Goal: Task Accomplishment & Management: Manage account settings

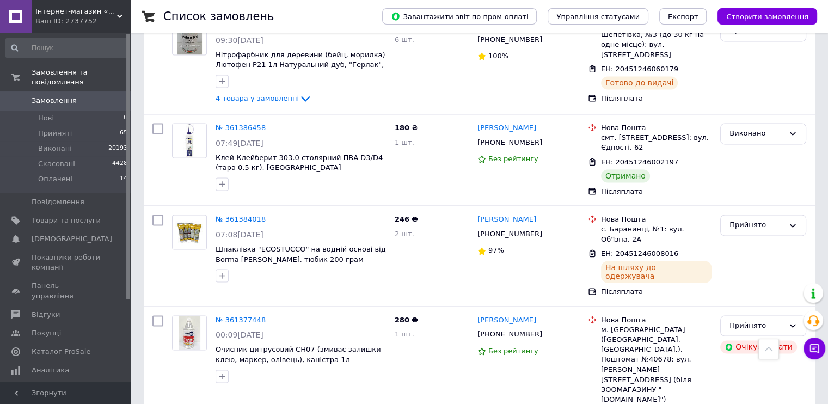
scroll to position [1695, 0]
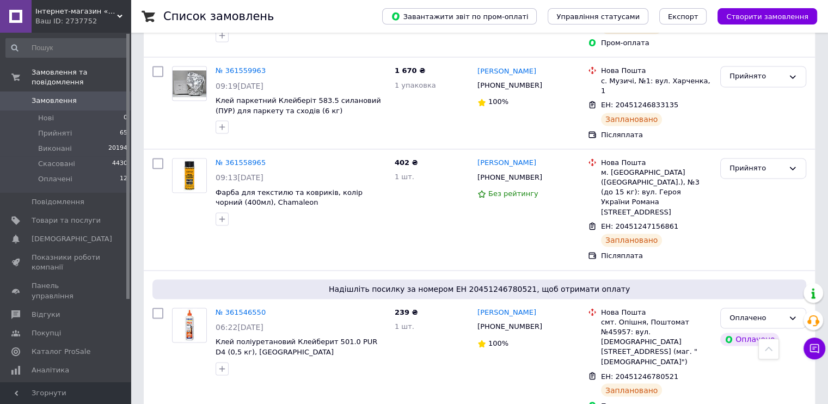
scroll to position [1716, 0]
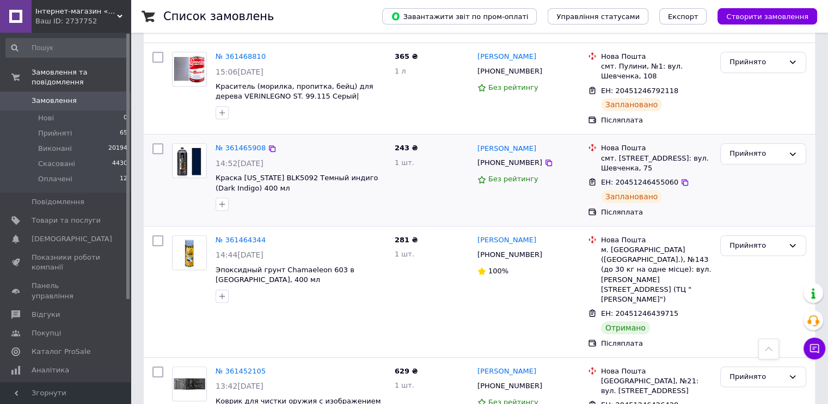
scroll to position [653, 0]
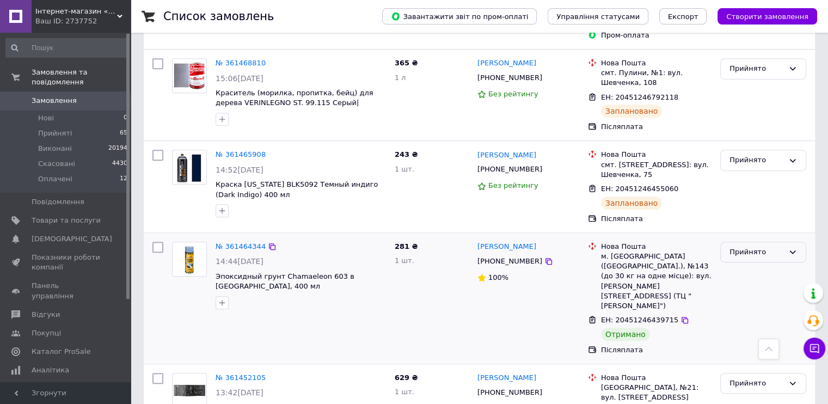
click at [765, 247] on div "Прийнято" at bounding box center [757, 252] width 54 height 11
click at [738, 265] on li "Виконано" at bounding box center [763, 275] width 85 height 20
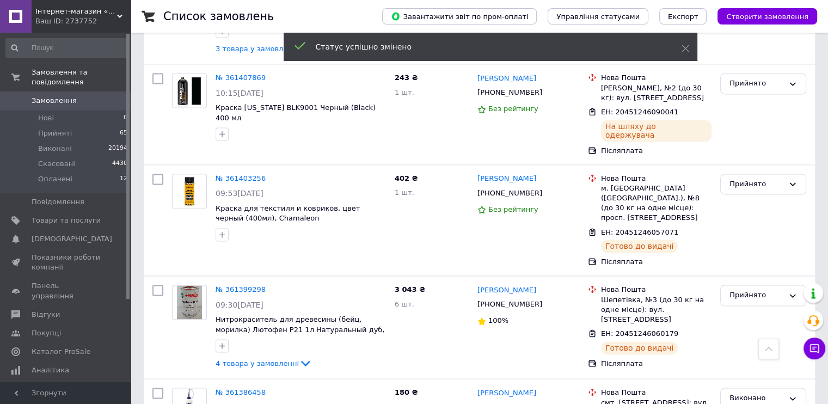
scroll to position [1655, 0]
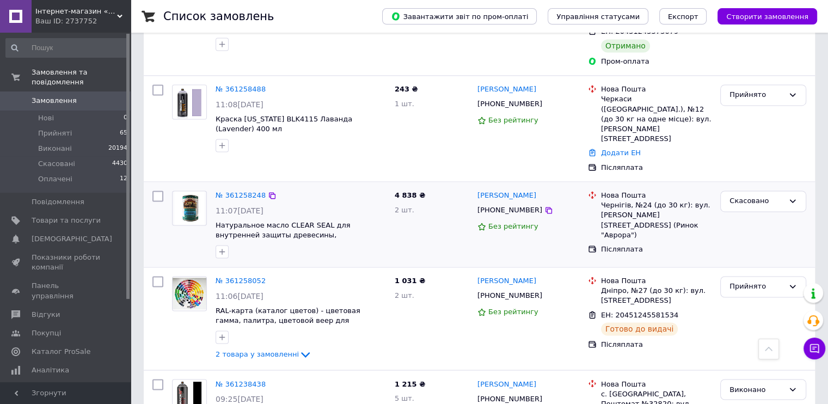
scroll to position [1720, 0]
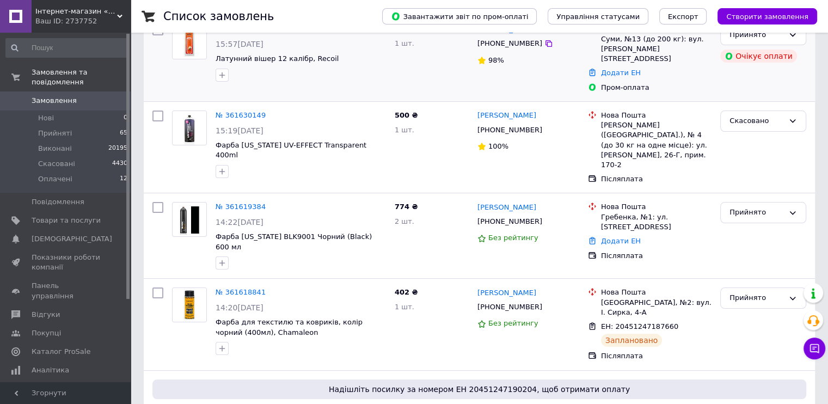
scroll to position [109, 0]
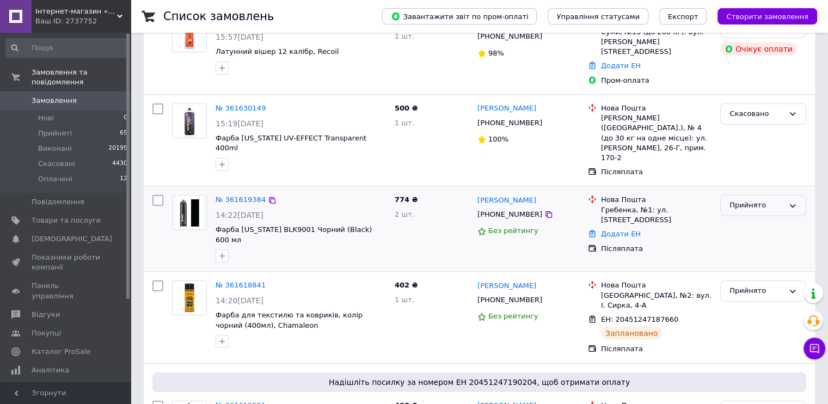
click at [740, 200] on div "Прийнято" at bounding box center [757, 205] width 54 height 11
click at [753, 238] on li "Скасовано" at bounding box center [763, 248] width 85 height 20
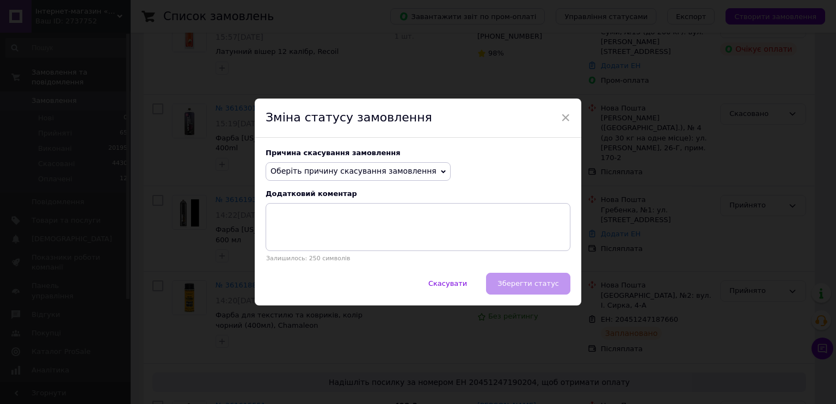
click at [388, 164] on span "Оберіть причину скасування замовлення" at bounding box center [358, 171] width 185 height 19
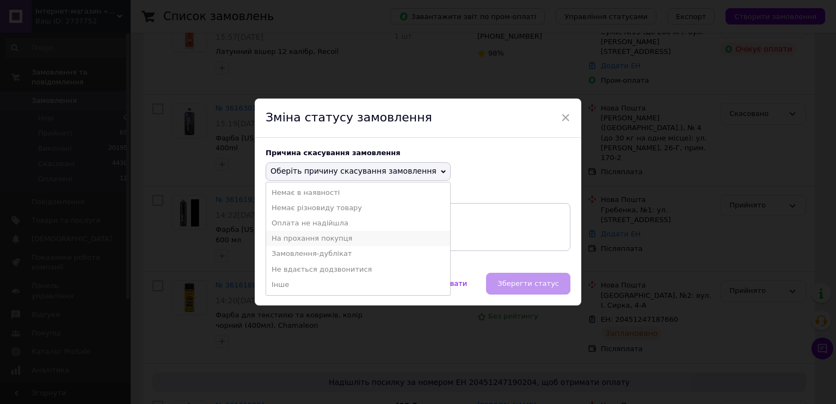
click at [328, 246] on li "На прохання покупця" at bounding box center [358, 238] width 184 height 15
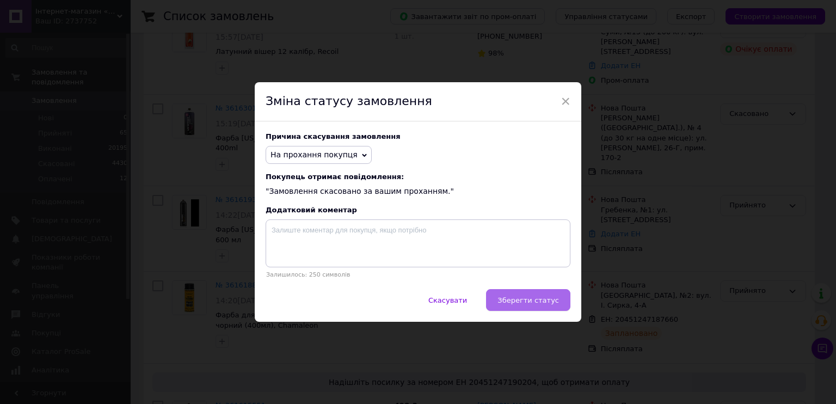
click at [519, 304] on span "Зберегти статус" at bounding box center [529, 300] width 62 height 8
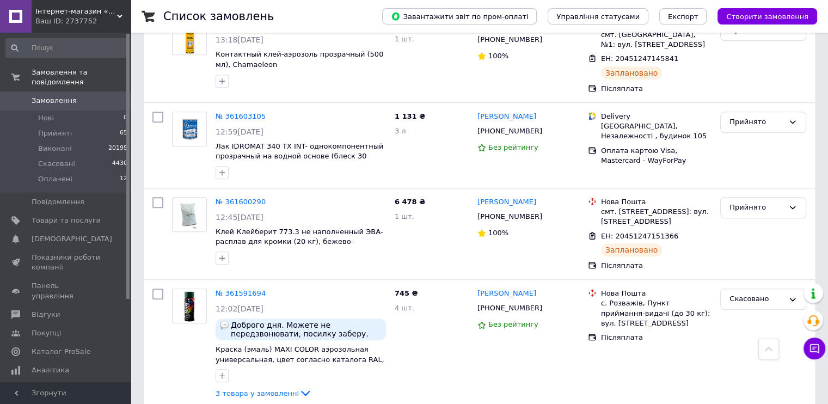
scroll to position [0, 0]
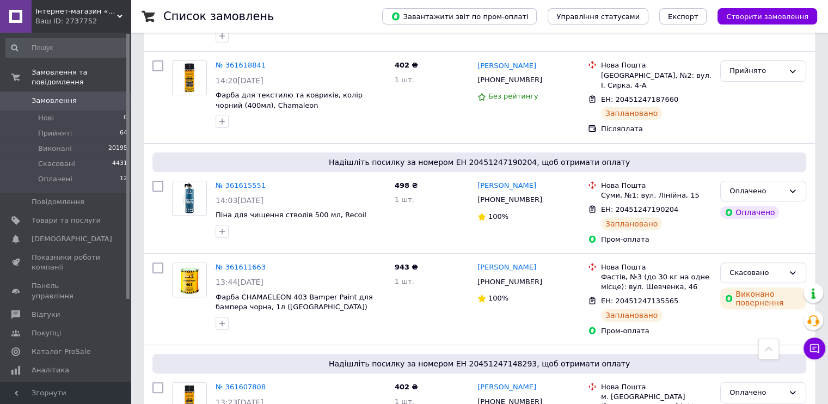
scroll to position [311, 0]
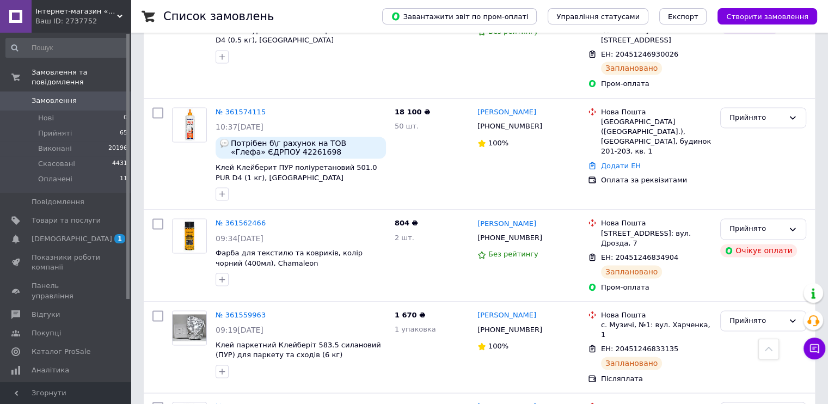
scroll to position [1657, 0]
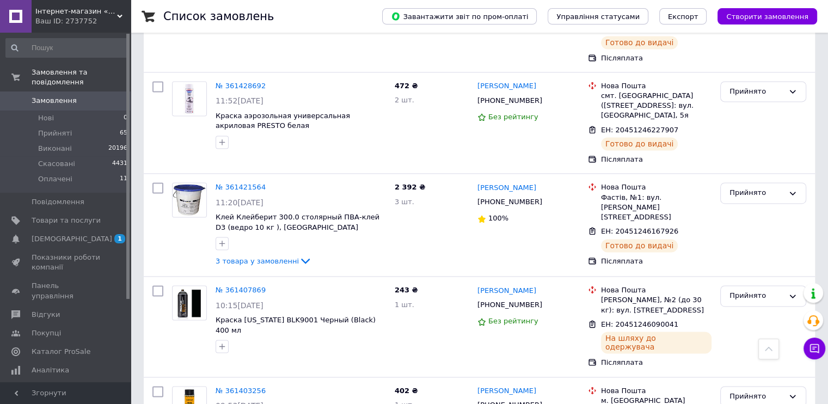
scroll to position [1671, 0]
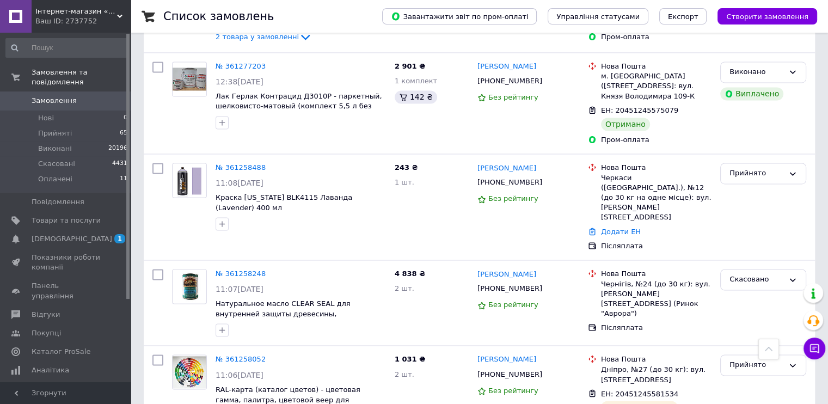
scroll to position [1714, 0]
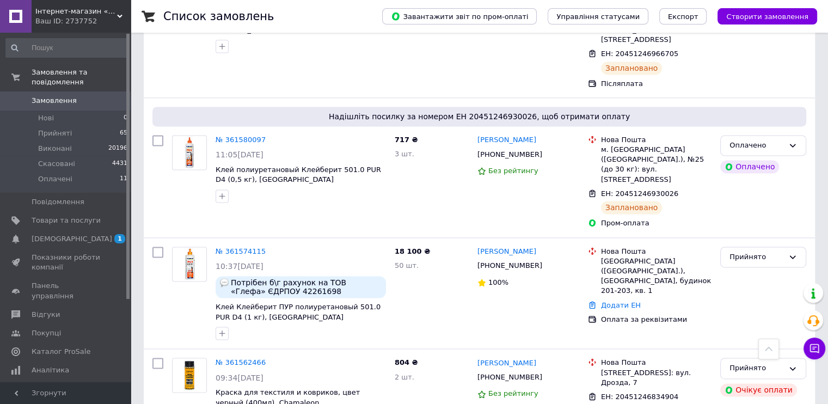
scroll to position [1657, 0]
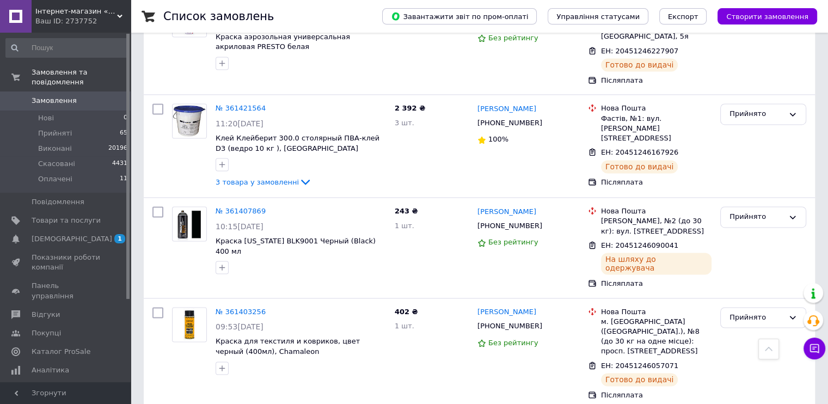
scroll to position [1671, 0]
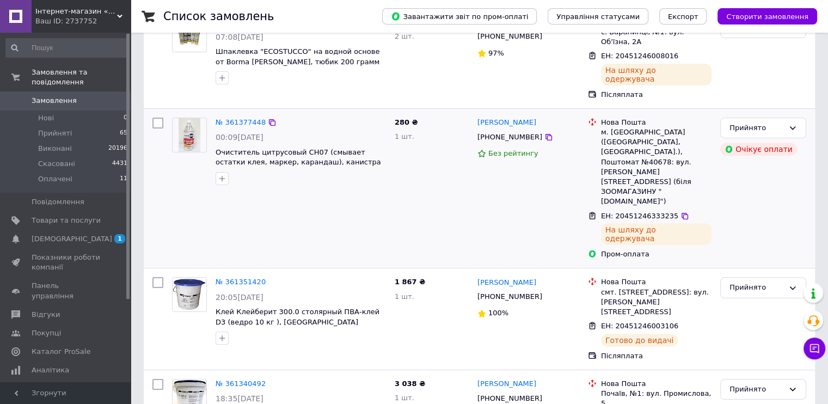
scroll to position [218, 0]
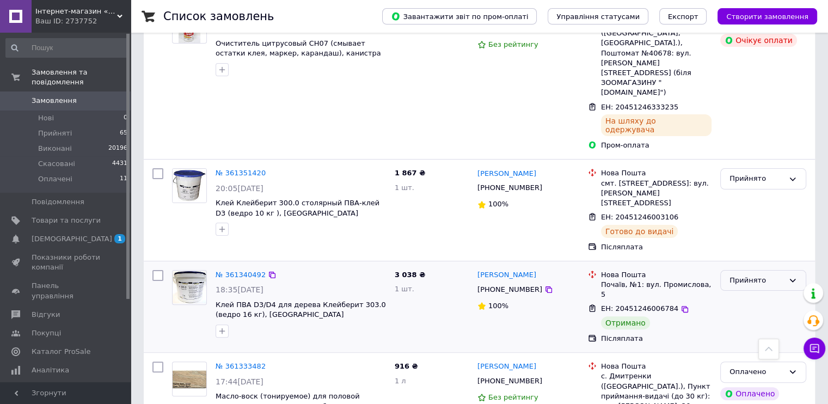
click at [773, 275] on div "Прийнято" at bounding box center [757, 280] width 54 height 11
click at [754, 293] on li "Виконано" at bounding box center [763, 303] width 85 height 20
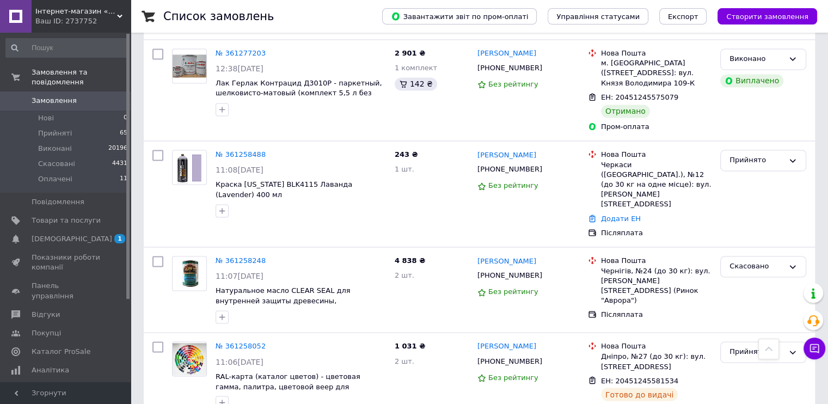
scroll to position [1714, 0]
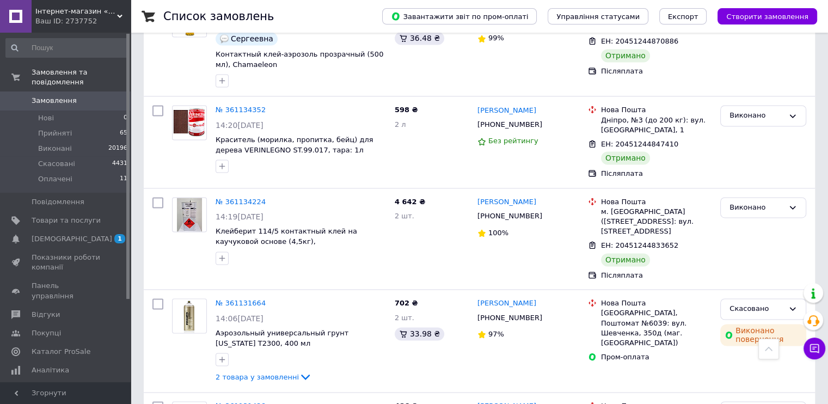
scroll to position [1746, 0]
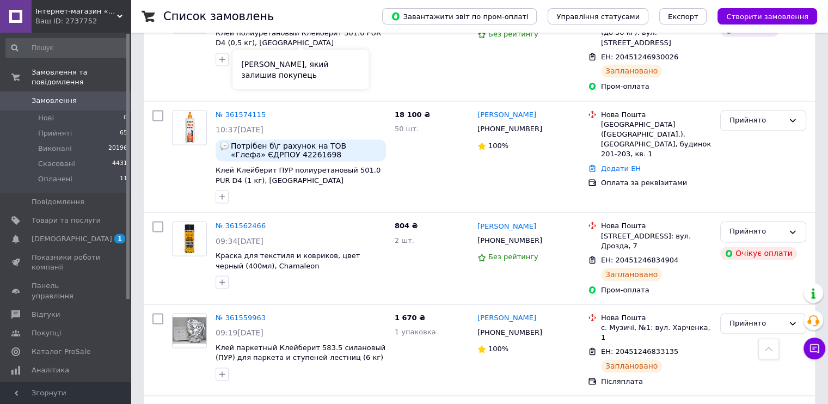
scroll to position [1657, 0]
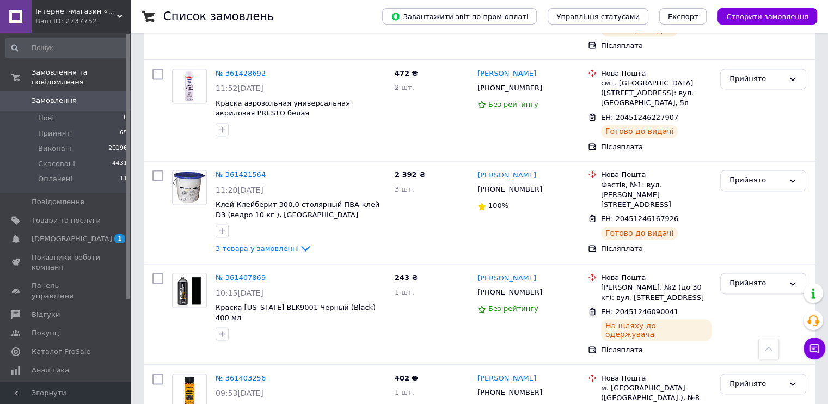
scroll to position [1671, 0]
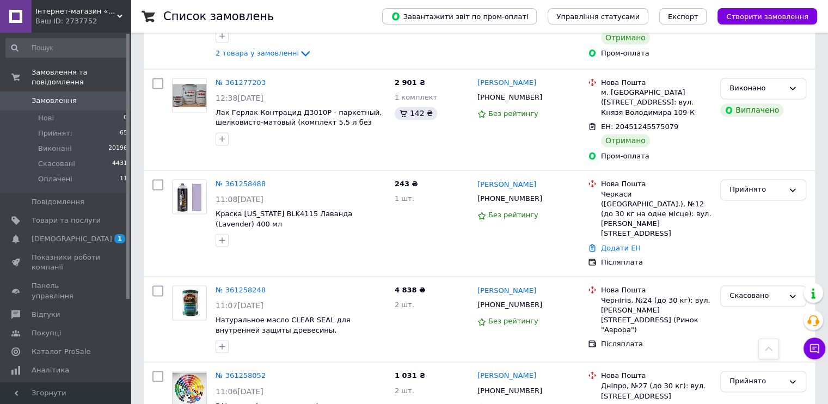
scroll to position [1714, 0]
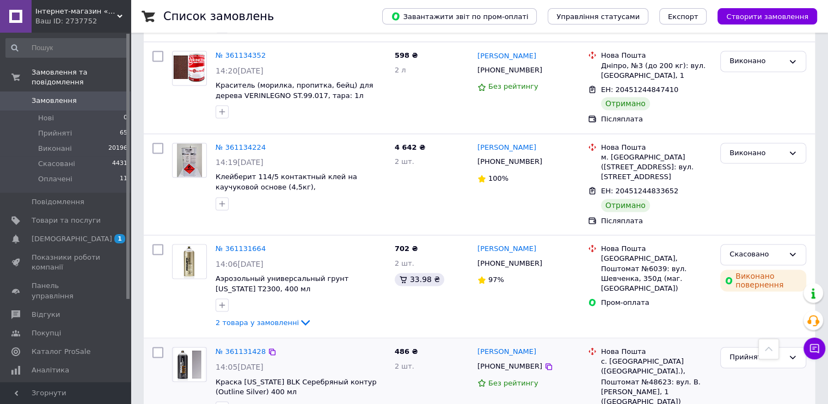
scroll to position [1746, 0]
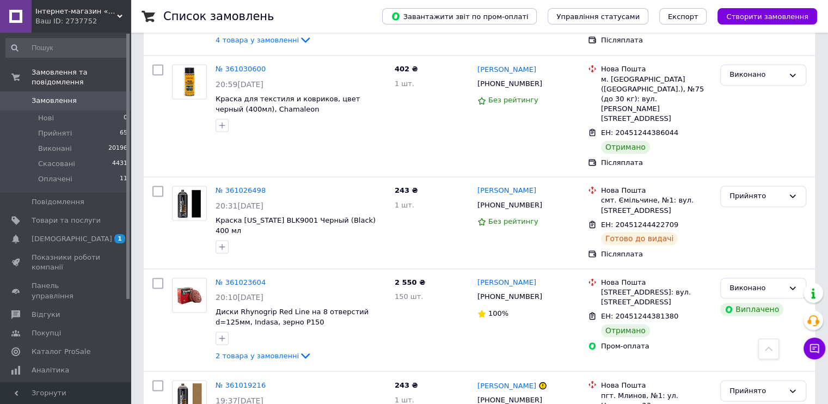
scroll to position [1693, 0]
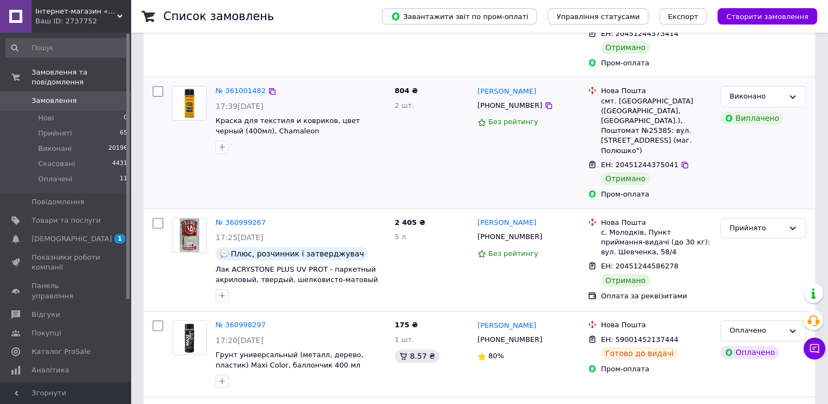
scroll to position [381, 0]
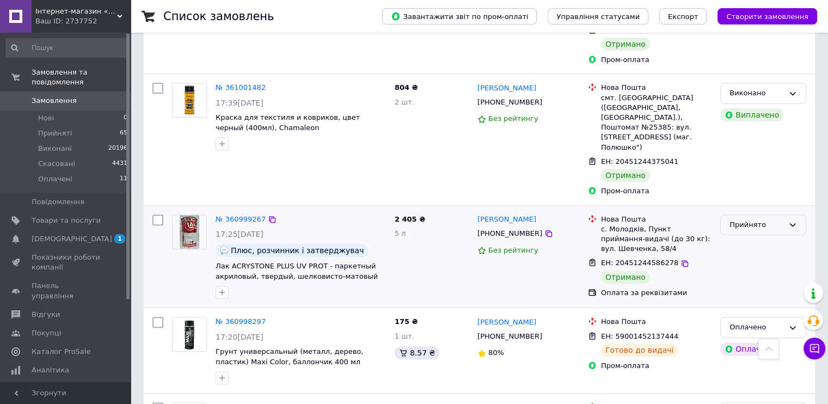
click at [767, 215] on div "Прийнято" at bounding box center [763, 225] width 86 height 21
click at [756, 237] on li "Виконано" at bounding box center [763, 247] width 85 height 20
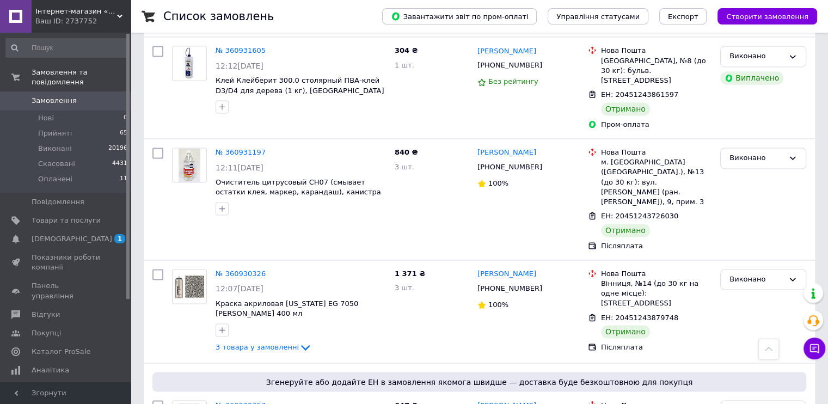
scroll to position [1729, 0]
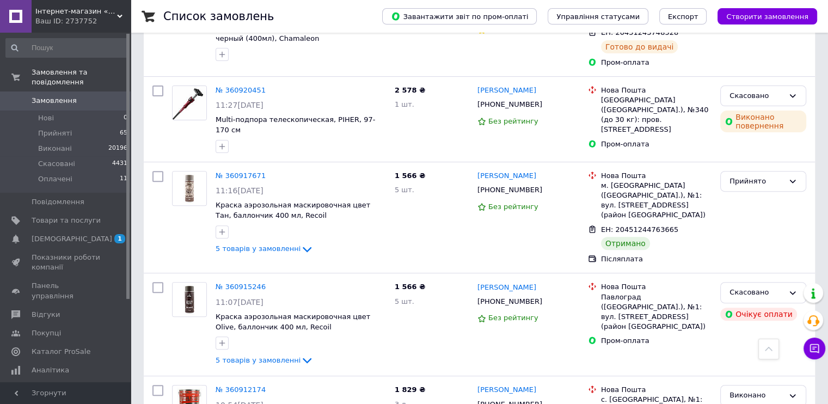
scroll to position [381, 0]
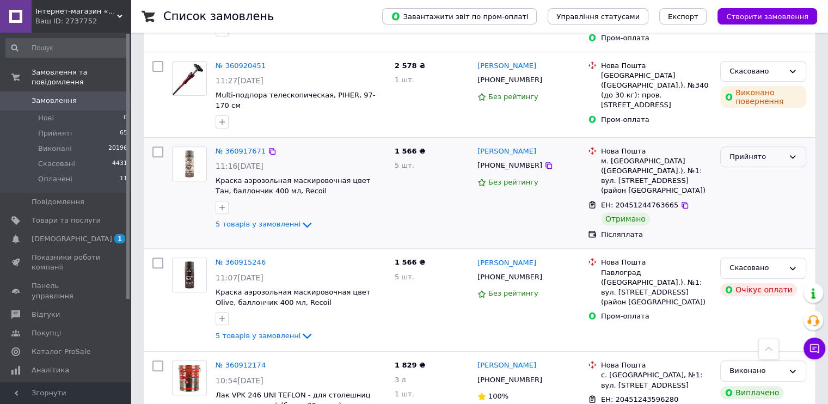
click at [759, 151] on div "Прийнято" at bounding box center [757, 156] width 54 height 11
click at [751, 169] on li "Виконано" at bounding box center [763, 179] width 85 height 20
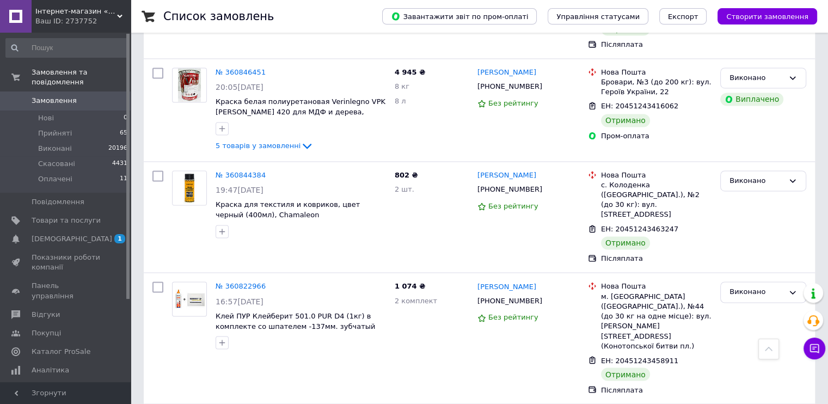
scroll to position [1773, 0]
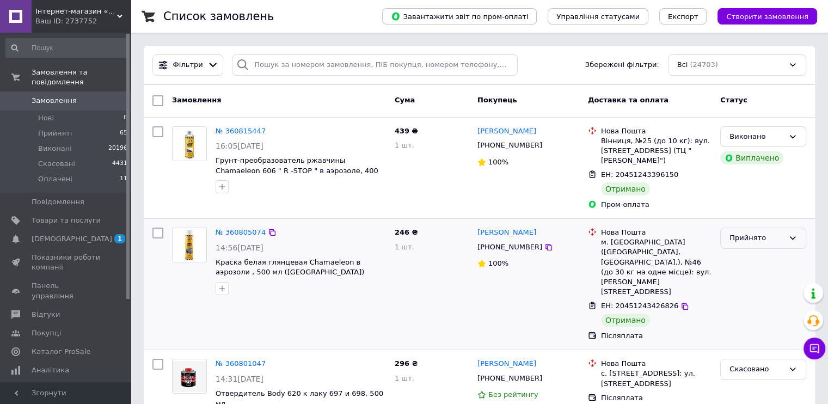
click at [735, 232] on div "Прийнято" at bounding box center [757, 237] width 54 height 11
click at [736, 251] on li "Виконано" at bounding box center [763, 261] width 85 height 20
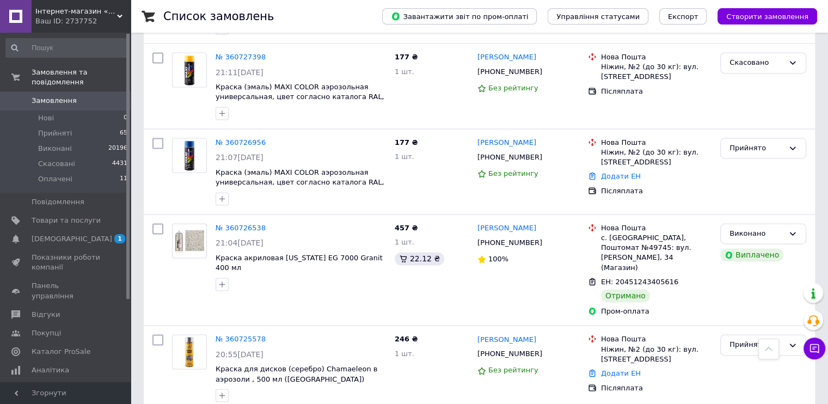
scroll to position [1662, 0]
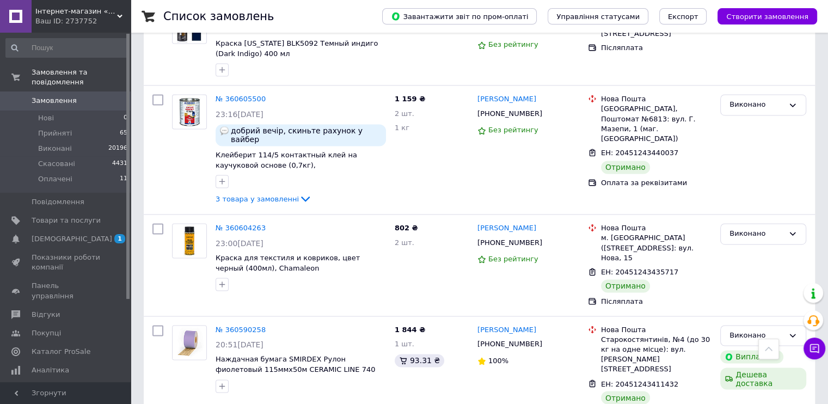
scroll to position [1762, 0]
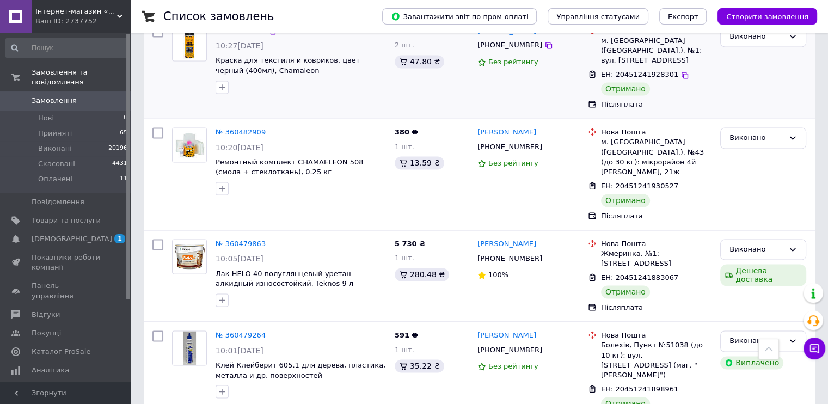
scroll to position [1652, 0]
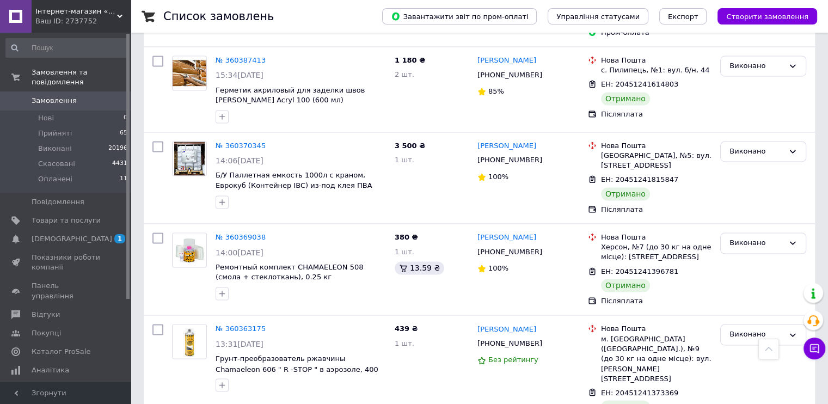
scroll to position [1702, 0]
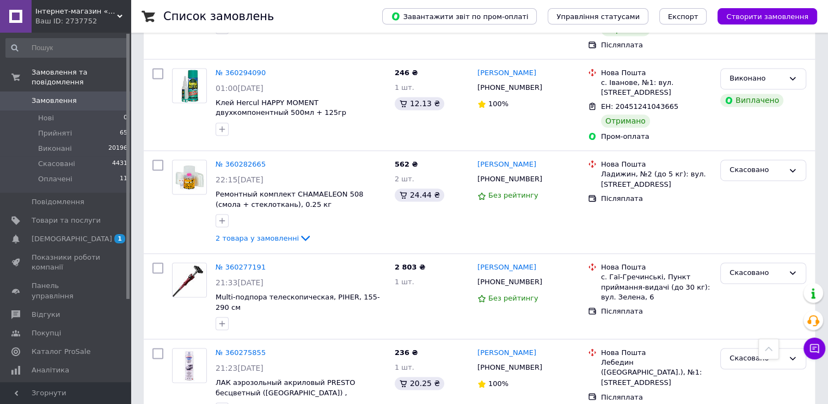
scroll to position [1682, 0]
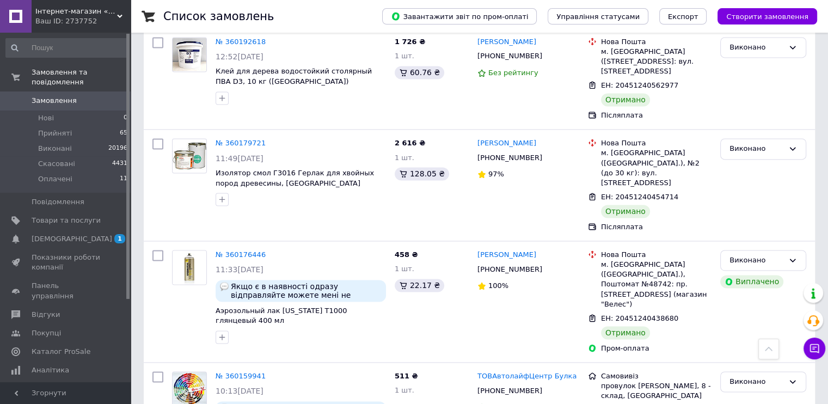
scroll to position [1604, 0]
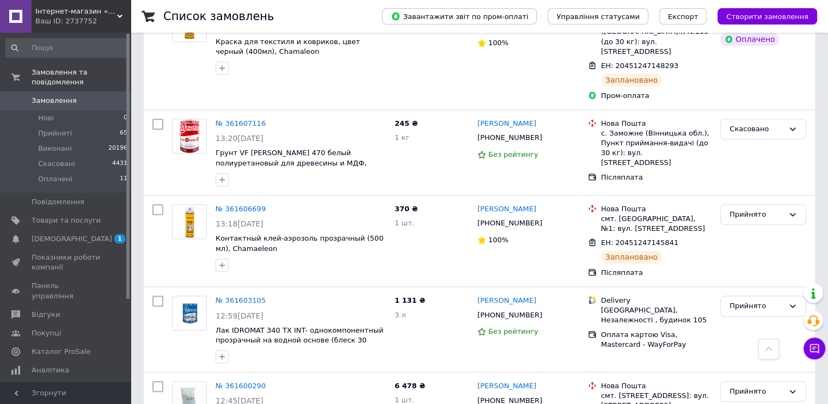
scroll to position [871, 0]
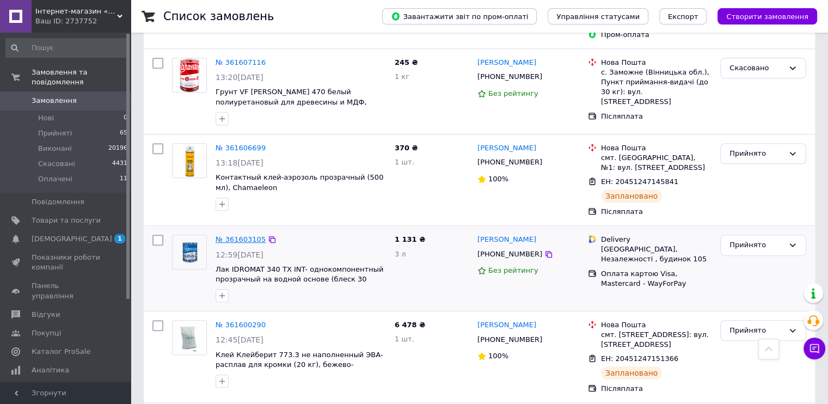
click at [236, 235] on link "№ 361603105" at bounding box center [241, 239] width 50 height 8
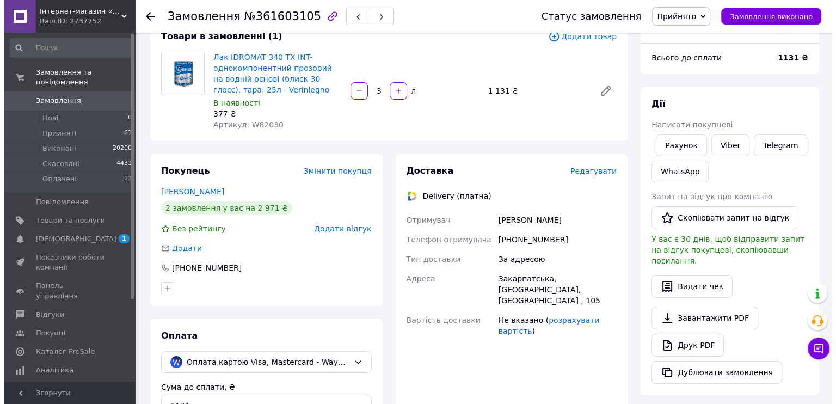
scroll to position [163, 0]
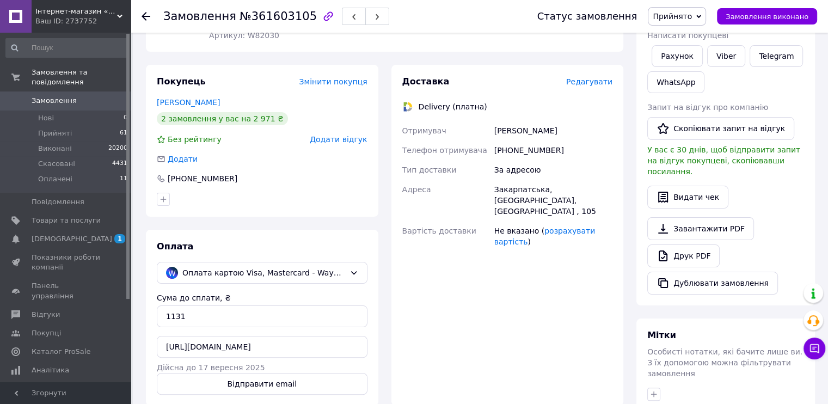
click at [600, 81] on span "Редагувати" at bounding box center [589, 81] width 46 height 9
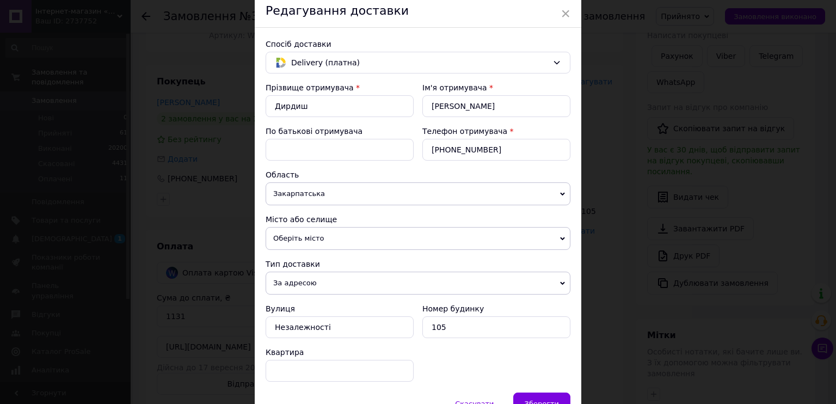
scroll to position [0, 0]
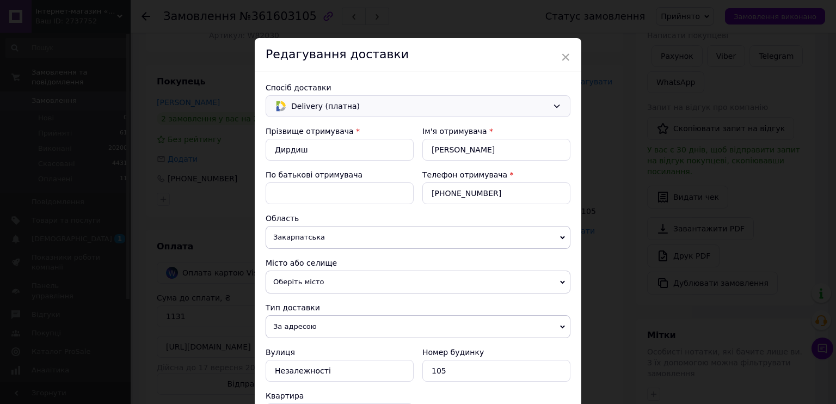
click at [543, 105] on span "Delivery (платна)" at bounding box center [419, 106] width 257 height 12
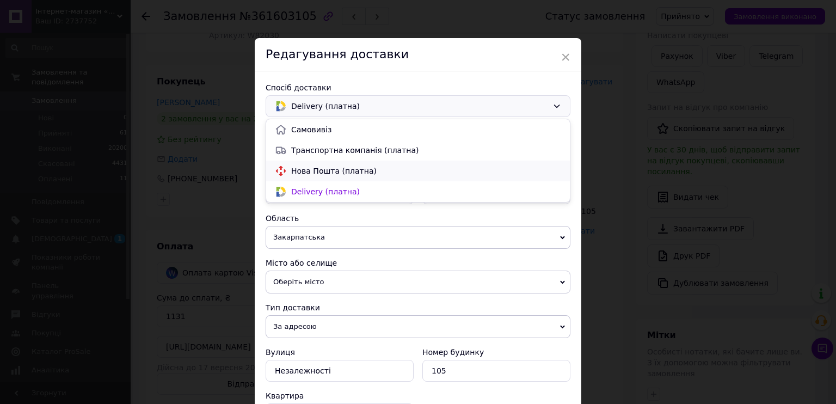
click at [353, 171] on span "Нова Пошта (платна)" at bounding box center [426, 171] width 270 height 11
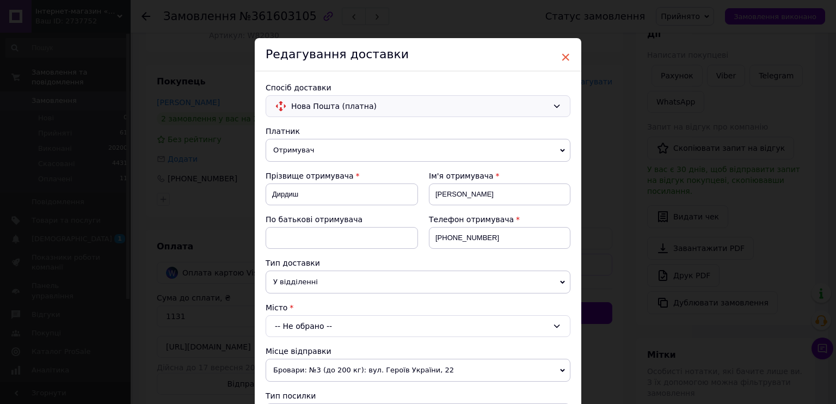
click at [565, 59] on span "×" at bounding box center [566, 57] width 10 height 19
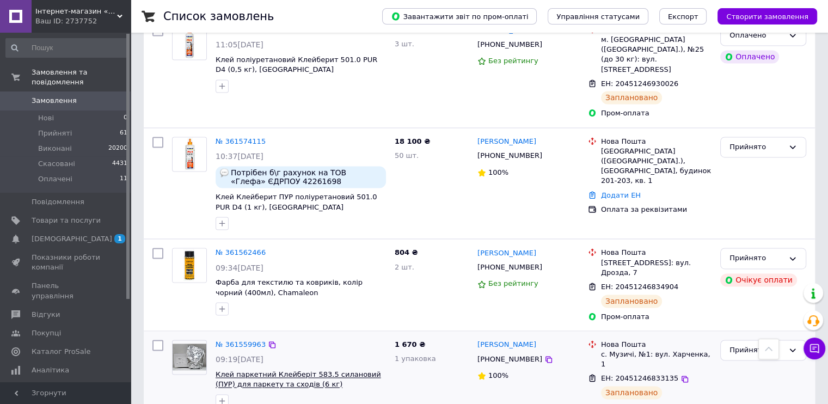
scroll to position [1657, 0]
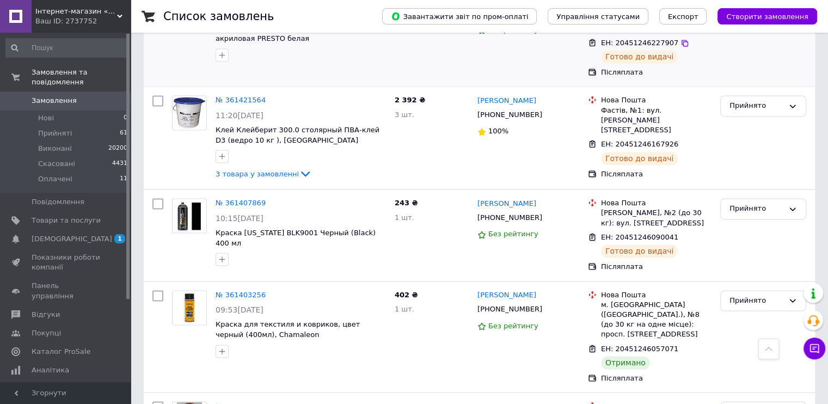
scroll to position [1671, 0]
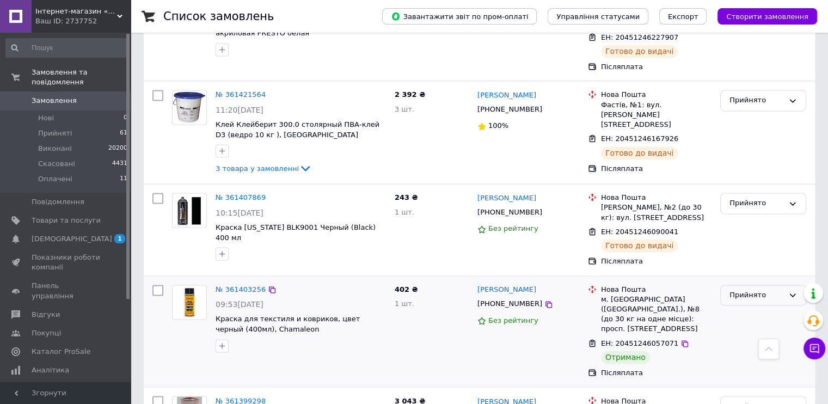
click at [768, 290] on div "Прийнято" at bounding box center [757, 295] width 54 height 11
drag, startPoint x: 754, startPoint y: 102, endPoint x: 677, endPoint y: 125, distance: 79.4
click at [753, 308] on li "Виконано" at bounding box center [763, 318] width 85 height 20
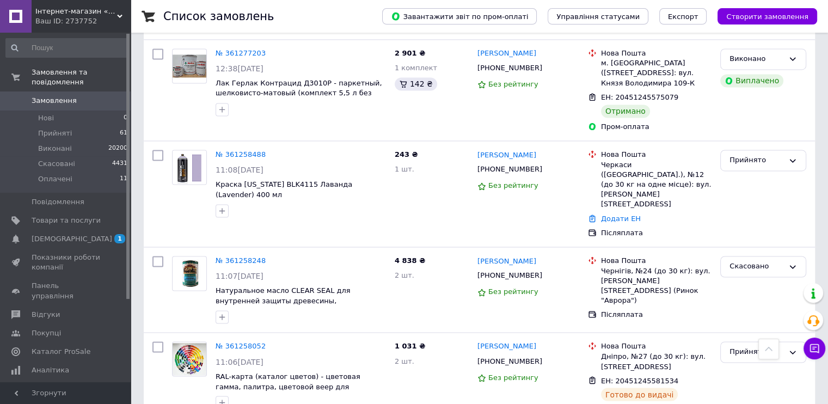
scroll to position [1714, 0]
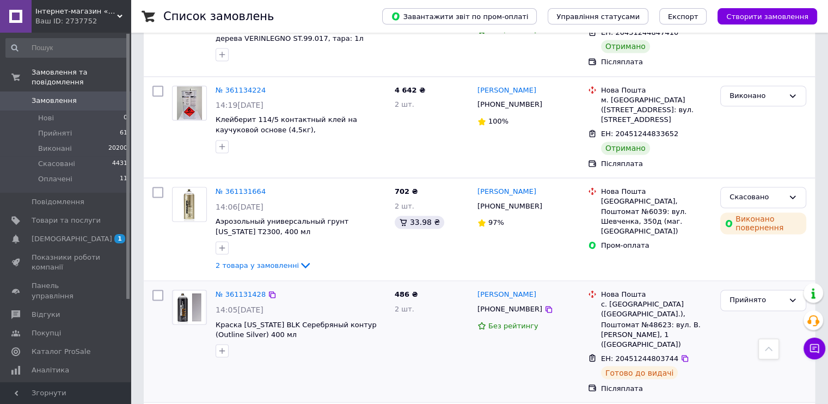
scroll to position [1746, 0]
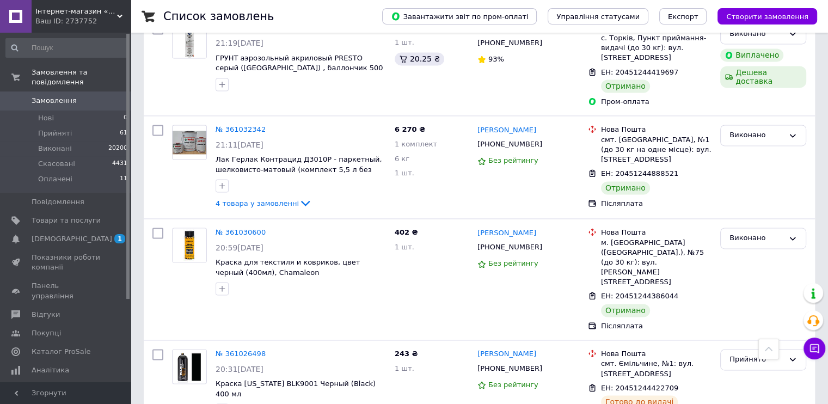
scroll to position [1688, 0]
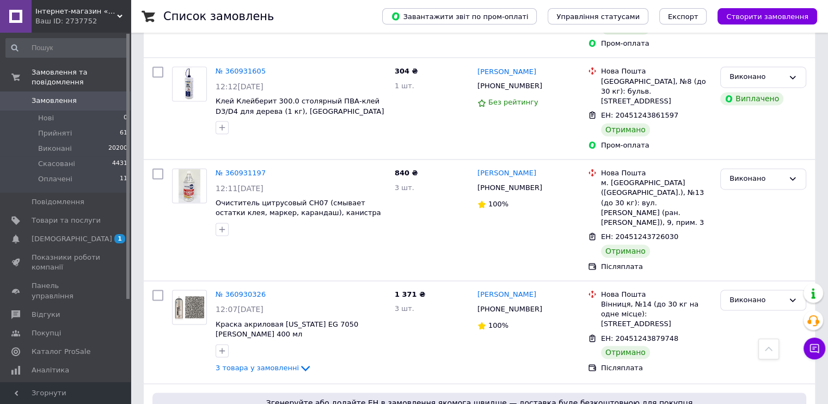
scroll to position [1729, 0]
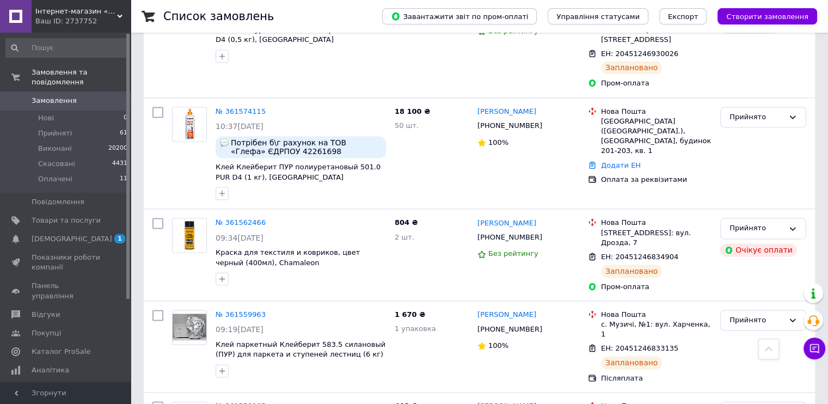
scroll to position [1657, 0]
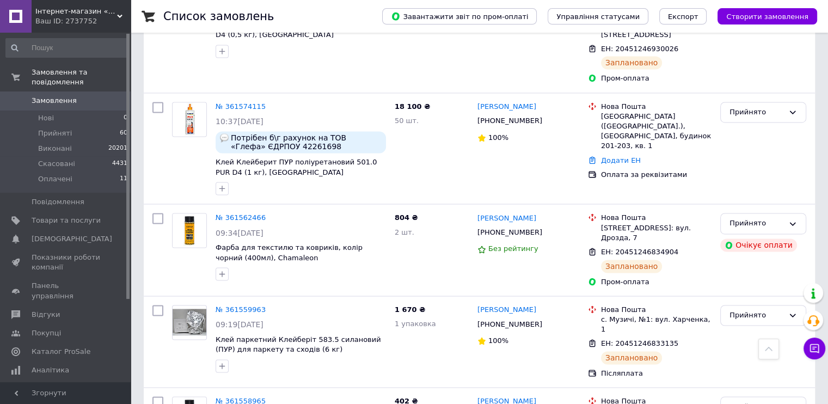
scroll to position [1657, 0]
drag, startPoint x: 387, startPoint y: 251, endPoint x: 327, endPoint y: 404, distance: 164.5
drag, startPoint x: 327, startPoint y: 404, endPoint x: 736, endPoint y: 366, distance: 410.6
